Goal: Task Accomplishment & Management: Use online tool/utility

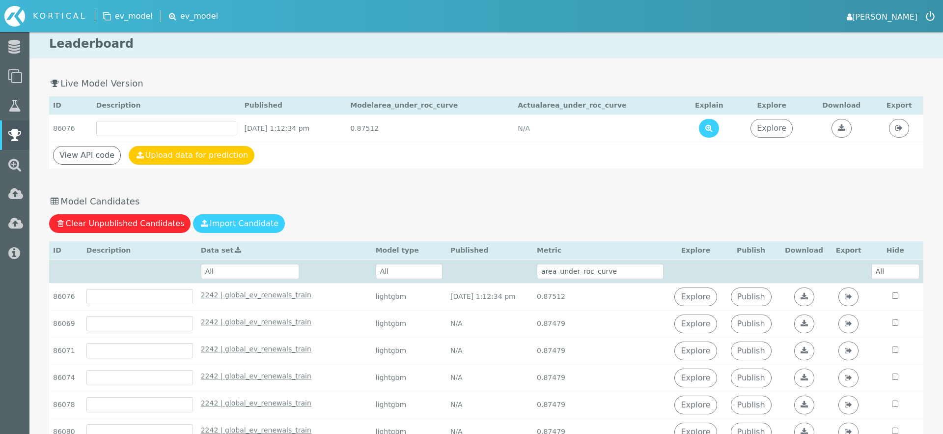
select select "area_under_roc_curve"
select select "2242 | global_ev_renewals_train - October 14th 2025, 10:50:25 am"
select select "area_under_roc_curve"
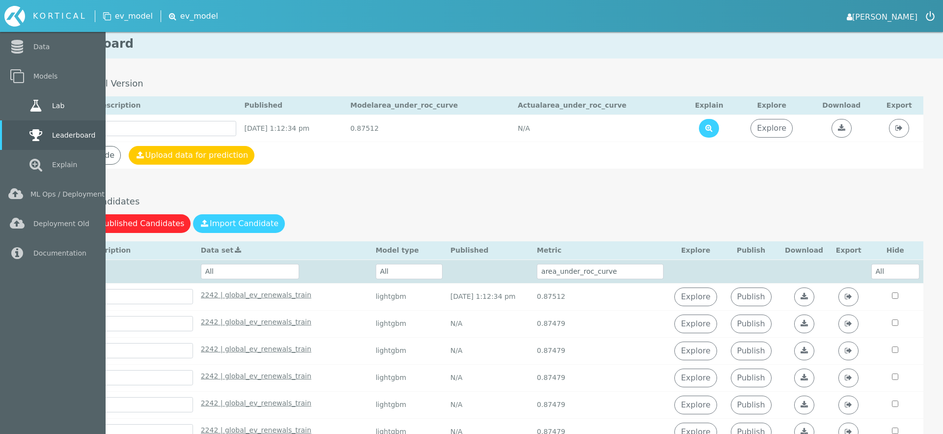
click at [23, 111] on link "Lab" at bounding box center [53, 105] width 106 height 29
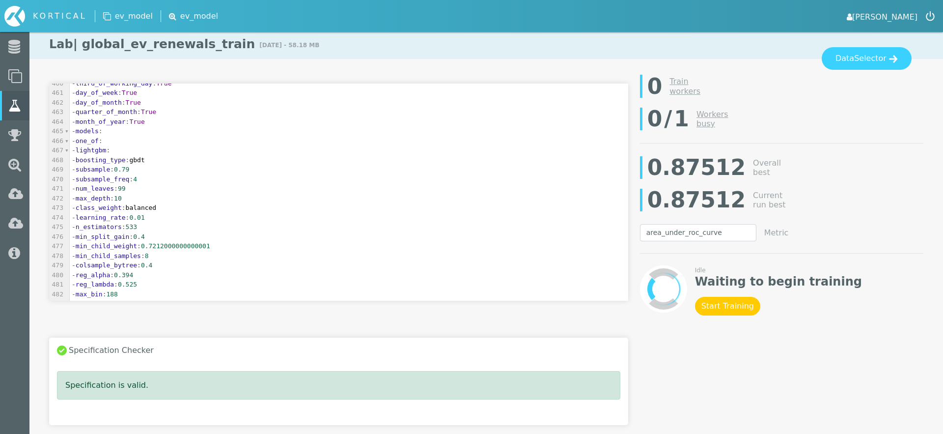
click at [911, 14] on link "[PERSON_NAME]" at bounding box center [882, 16] width 71 height 14
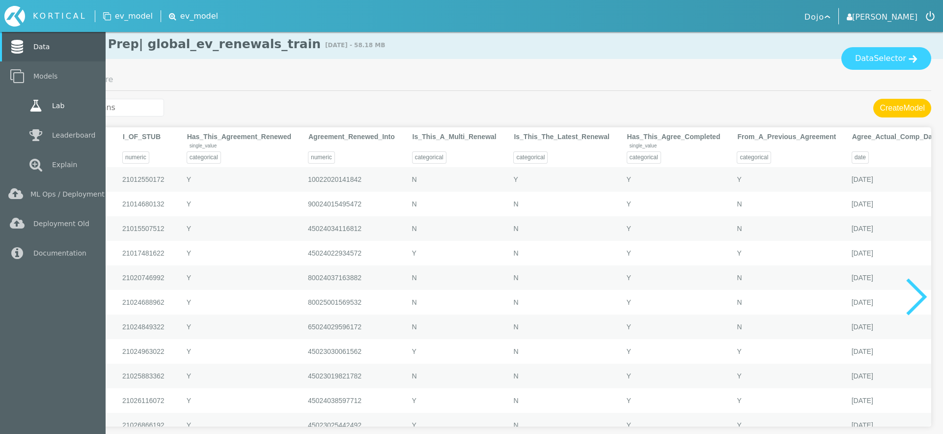
click at [23, 112] on link "Lab" at bounding box center [53, 105] width 106 height 29
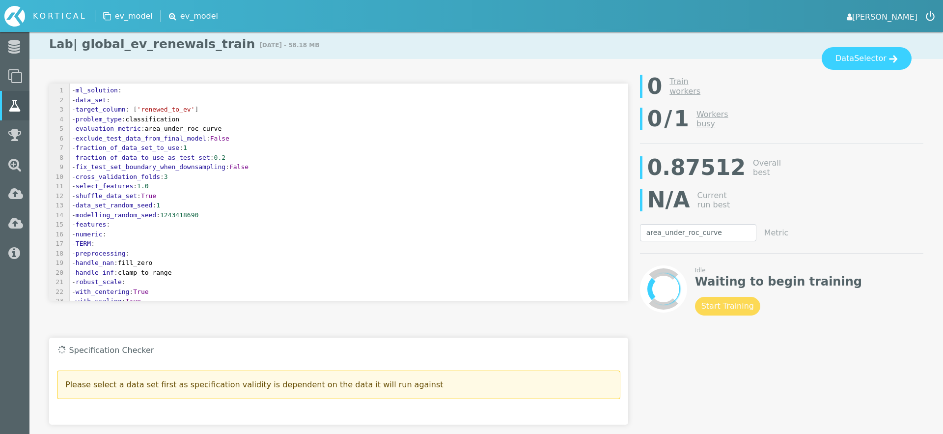
select select "area_under_roc_curve"
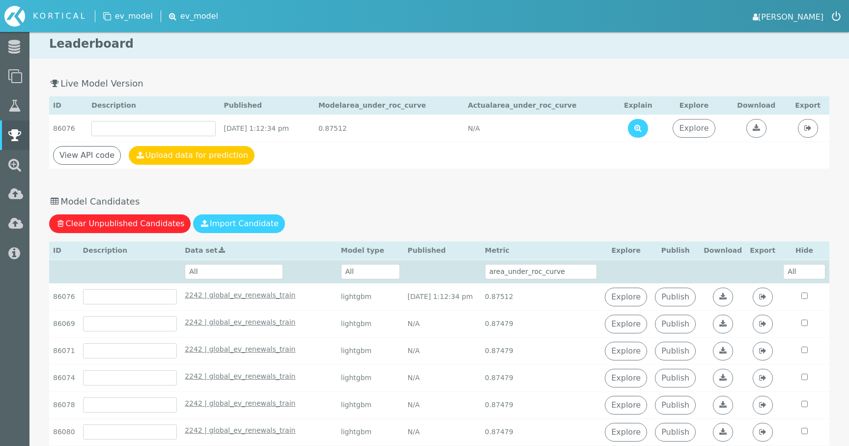
select select "2242 | global_ev_renewals_train - [DATE] 10:50:25 am"
select select "area_under_roc_curve"
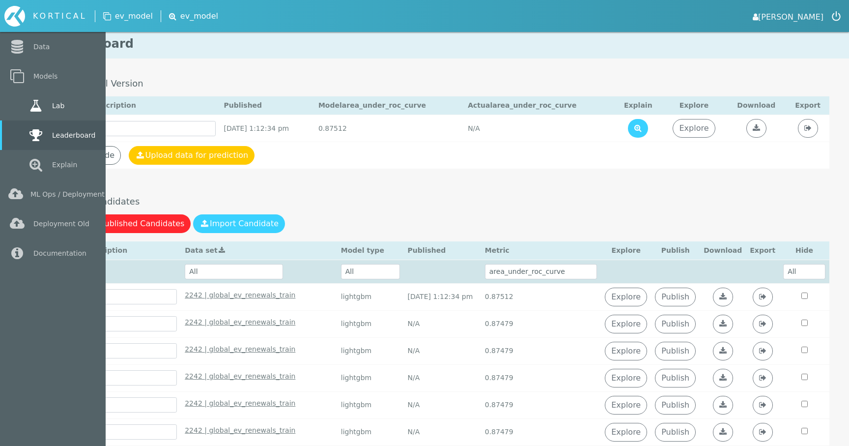
click at [25, 108] on link "Lab" at bounding box center [53, 105] width 106 height 29
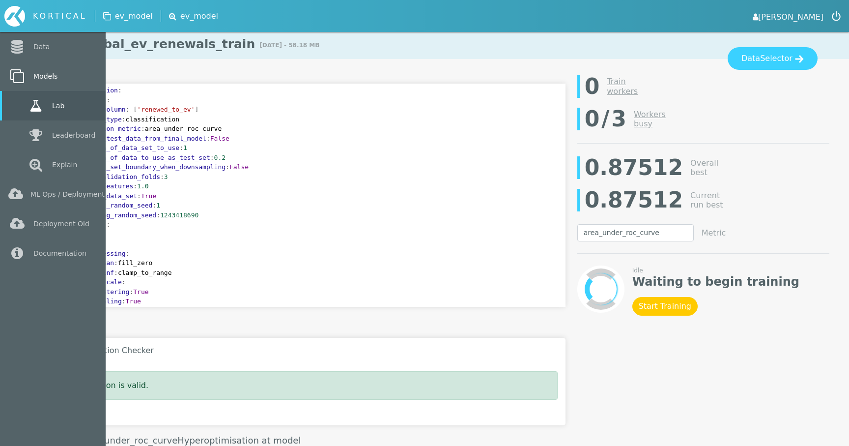
click at [30, 76] on link "Models" at bounding box center [53, 75] width 106 height 29
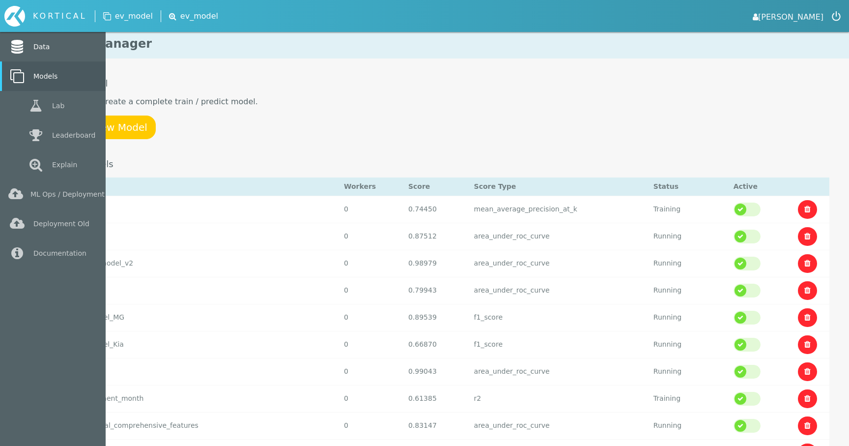
click at [23, 49] on icon at bounding box center [17, 47] width 18 height 14
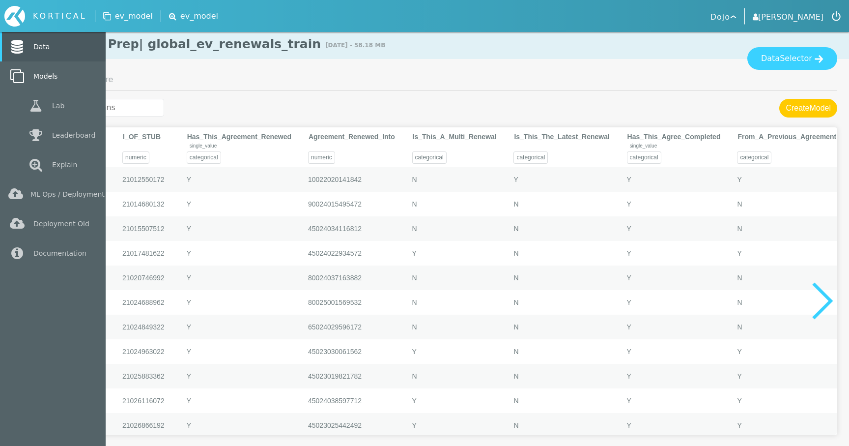
click at [43, 81] on link "Models" at bounding box center [53, 75] width 106 height 29
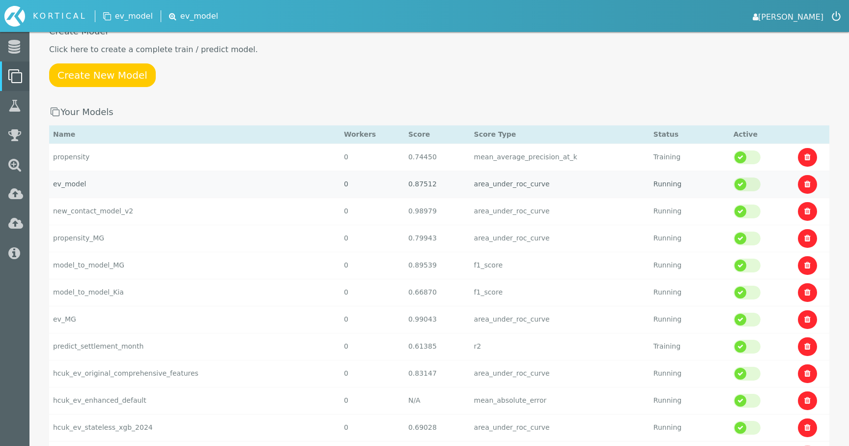
scroll to position [65, 0]
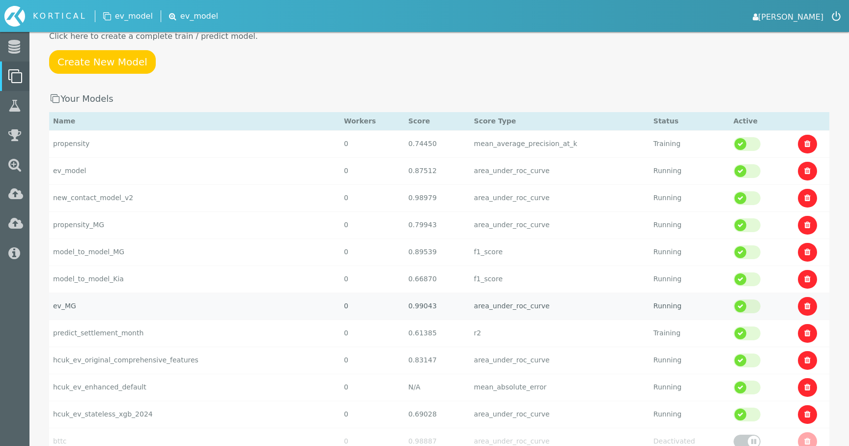
click at [197, 309] on td "ev_MG" at bounding box center [194, 305] width 291 height 27
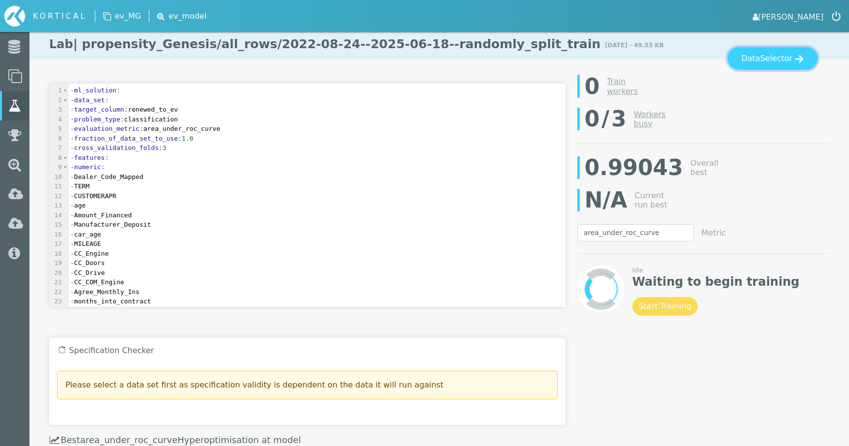
click at [749, 59] on button "Data Selector" at bounding box center [773, 58] width 90 height 23
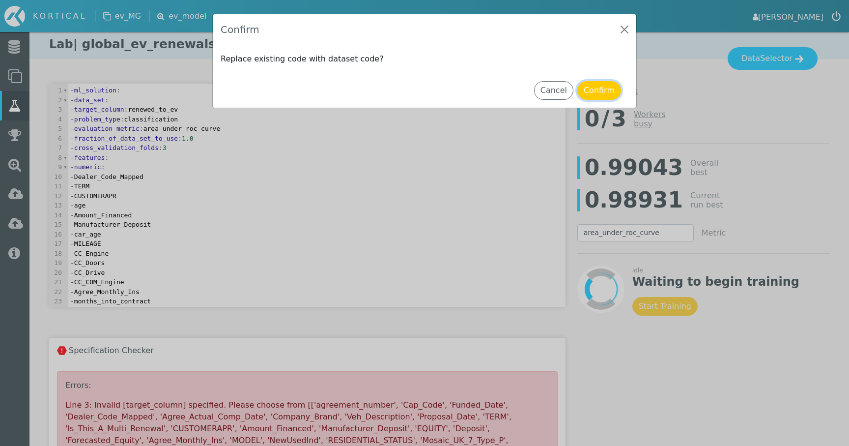
click at [601, 89] on button "Confirm" at bounding box center [599, 90] width 44 height 19
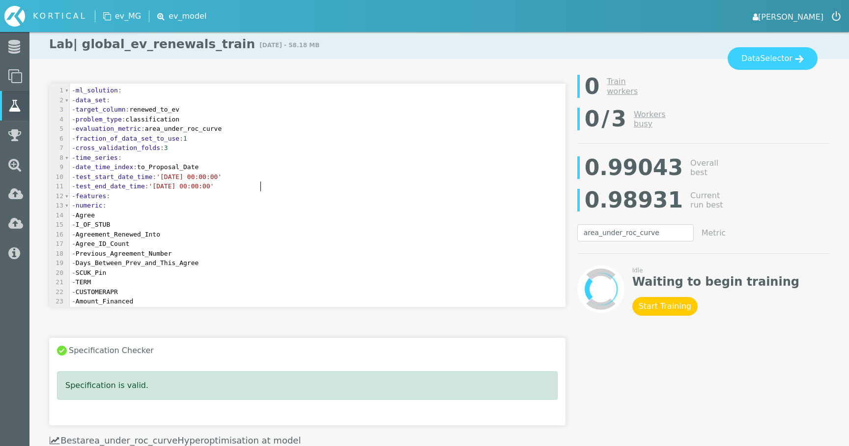
scroll to position [3, 0]
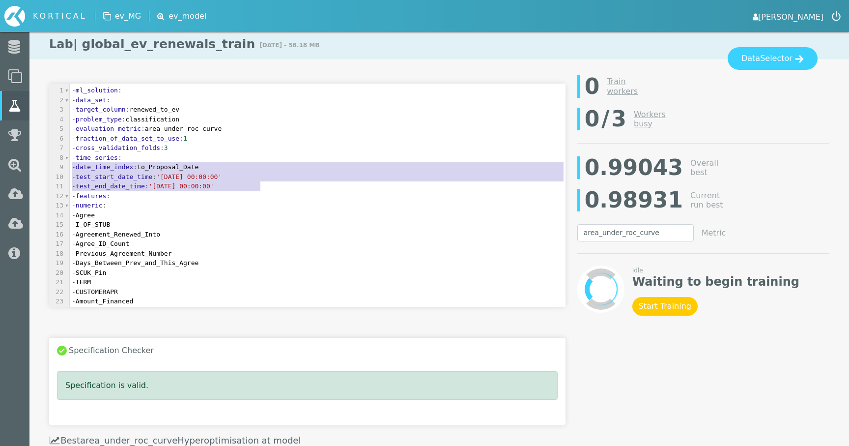
type textarea "- time_series: - date_time_index: to_Proposal_Date - test_start_date_time: '[DA…"
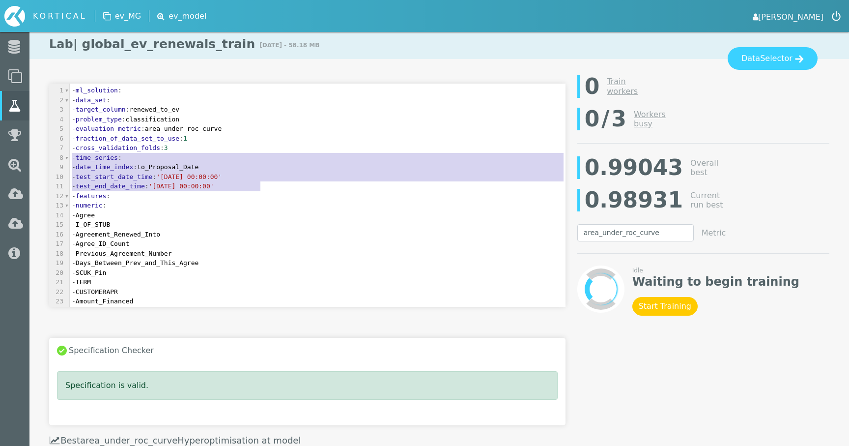
drag, startPoint x: 262, startPoint y: 184, endPoint x: 43, endPoint y: 160, distance: 220.0
click at [43, 160] on div "- time_series: - date_time_index: to_Proposal_Date - test_start_date_time: '[DA…" at bounding box center [307, 201] width 528 height 254
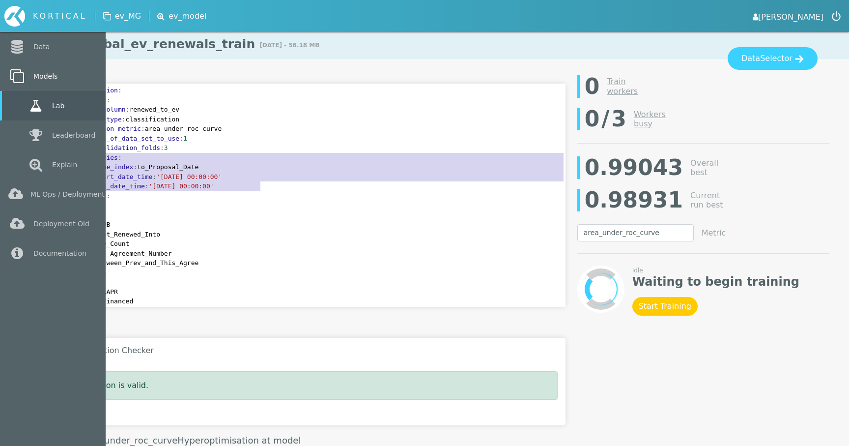
click at [25, 73] on icon at bounding box center [17, 76] width 18 height 14
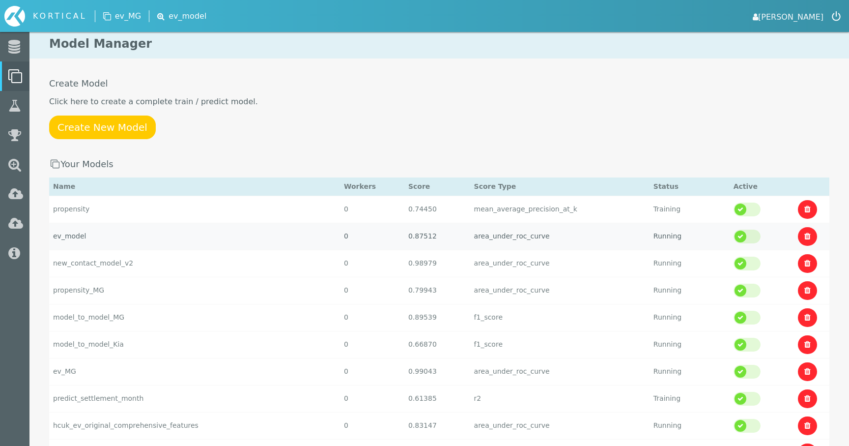
click at [159, 235] on td "ev_model" at bounding box center [194, 236] width 291 height 27
select select "area_under_roc_curve"
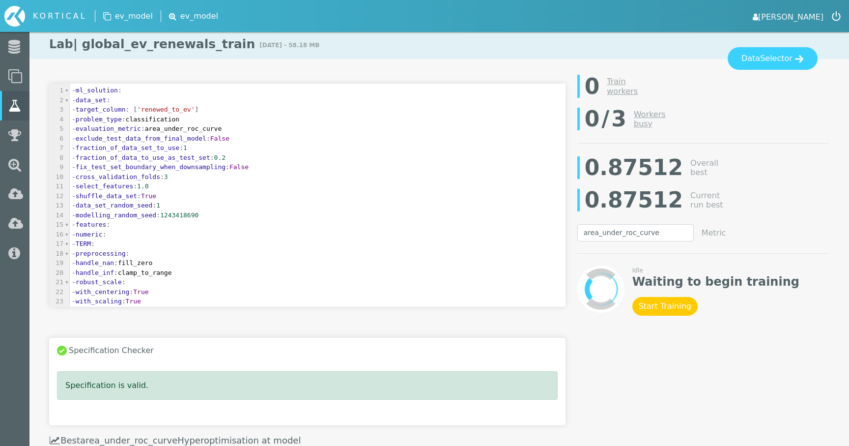
click at [164, 177] on span ":" at bounding box center [162, 176] width 4 height 7
type textarea "- cross_validation_folds: 3"
click at [164, 177] on span ":" at bounding box center [162, 176] width 4 height 7
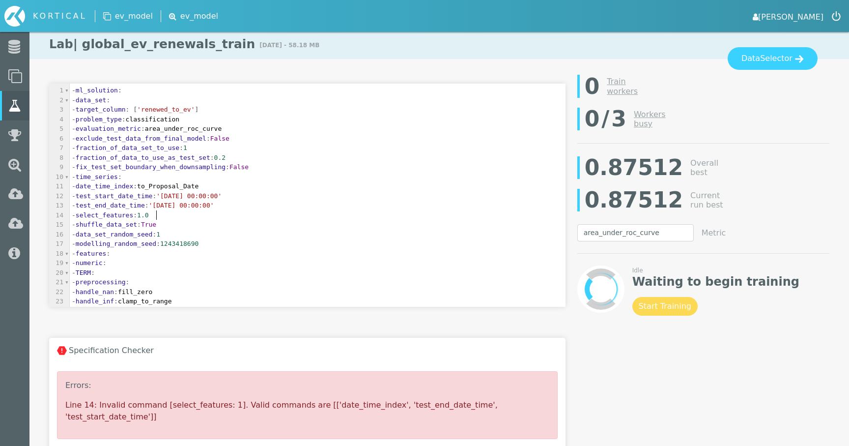
click at [133, 214] on span "select_features" at bounding box center [104, 214] width 57 height 7
type textarea "- select_features: 1.0"
click at [133, 214] on span "select_features" at bounding box center [104, 214] width 57 height 7
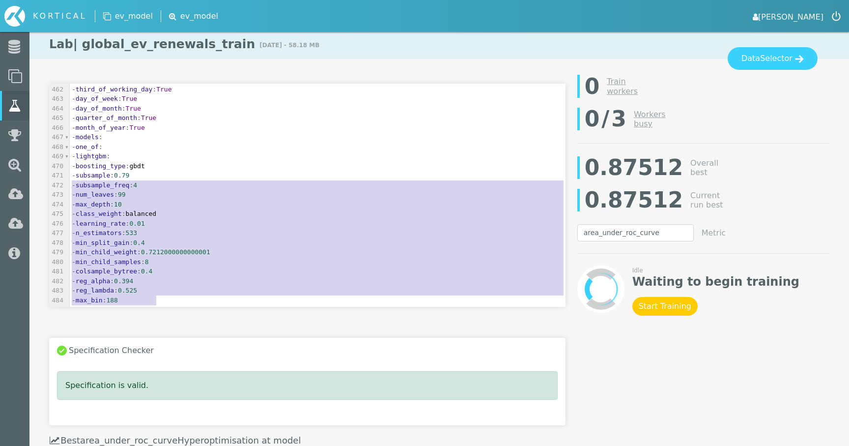
type textarea "- boosting_type: gbdt - subsample: 0.79 - subsample_freq: 4 - num_leaves: 99 - …"
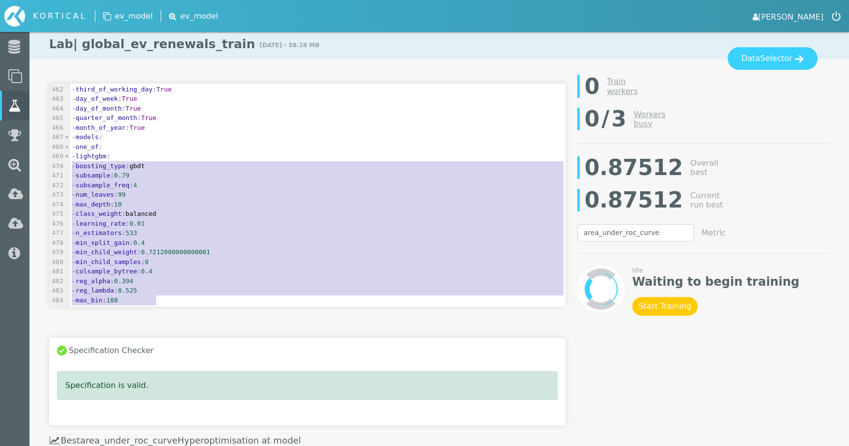
drag, startPoint x: 174, startPoint y: 301, endPoint x: 56, endPoint y: 166, distance: 178.9
click at [70, 166] on div "434 - Mosaic_UK_7_Type_P : 435 - create_features : 436 - one_hot_encode 437 - R…" at bounding box center [318, 60] width 496 height 489
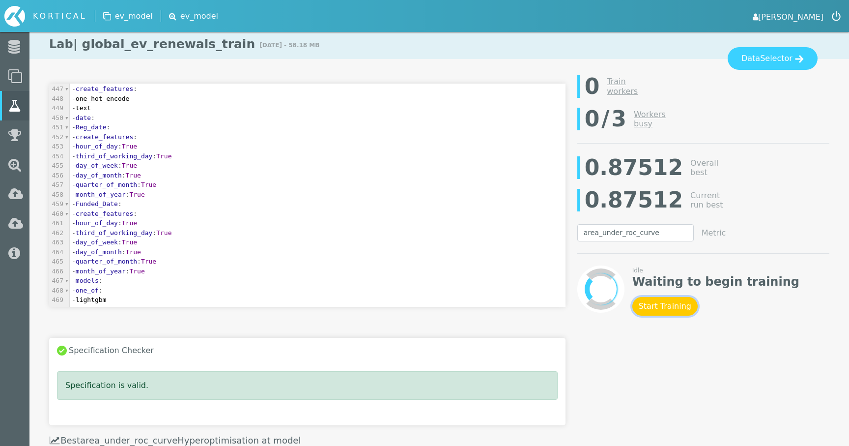
click at [658, 308] on button "Start Training" at bounding box center [664, 306] width 65 height 19
